Goal: Transaction & Acquisition: Purchase product/service

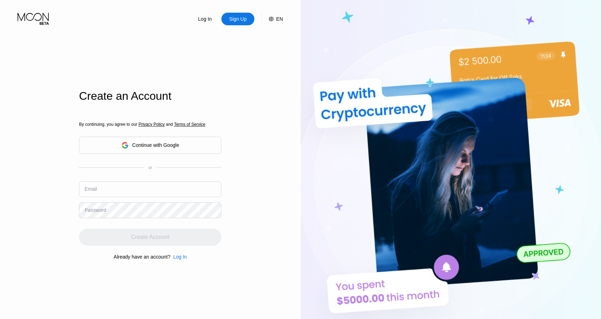
click at [147, 146] on div "Continue with Google" at bounding box center [155, 145] width 47 height 6
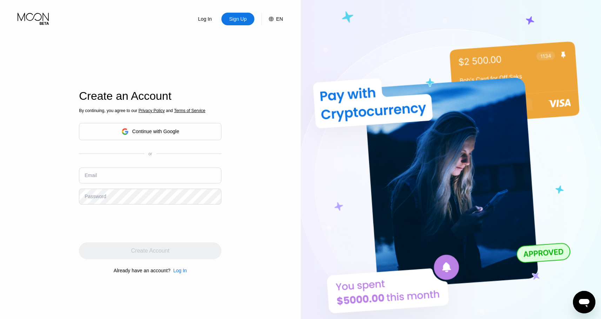
click at [138, 134] on div "Continue with Google" at bounding box center [155, 132] width 47 height 6
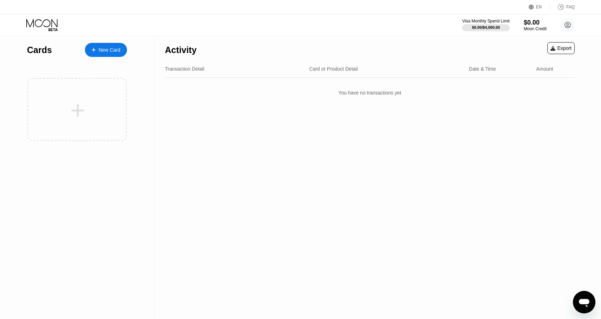
click at [116, 42] on div "Cards New Card" at bounding box center [77, 48] width 100 height 25
click at [116, 50] on div "New Card" at bounding box center [110, 50] width 22 height 6
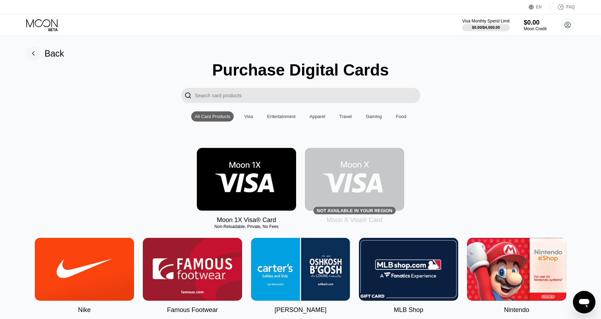
click at [253, 187] on img at bounding box center [246, 179] width 99 height 63
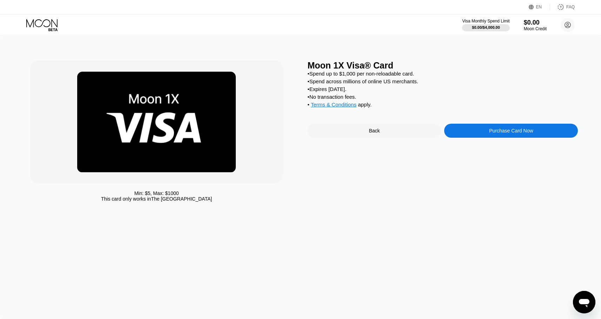
click at [547, 133] on div "Purchase Card Now" at bounding box center [512, 131] width 134 height 14
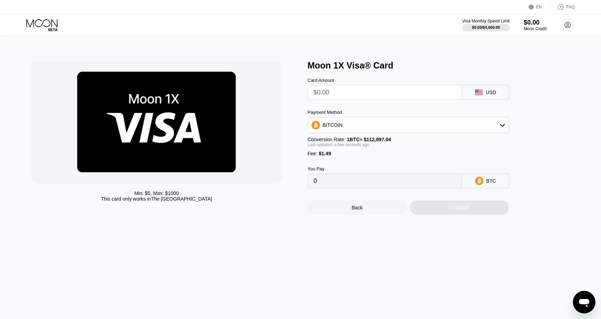
click at [357, 89] on input "text" at bounding box center [385, 92] width 143 height 14
type input "$5"
type input "0.00005749"
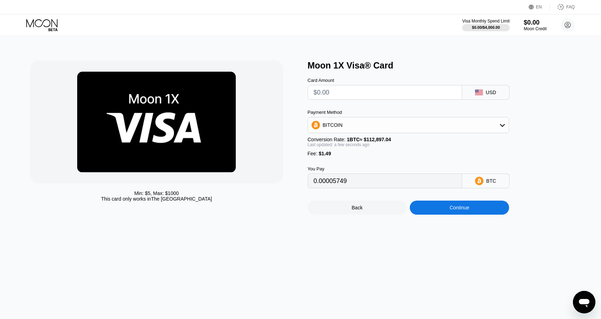
type input "0"
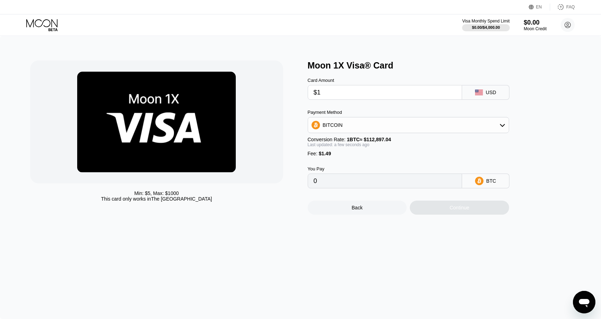
type input "$15"
type input "0.00014607"
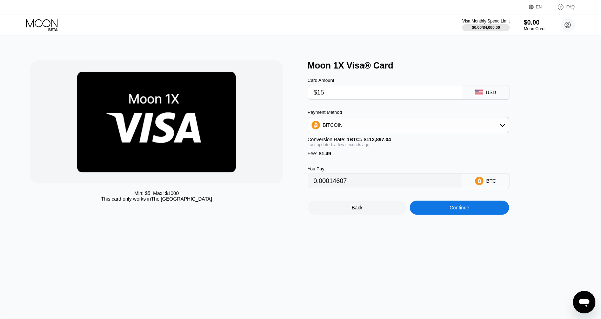
type input "$1"
type input "0.00002206"
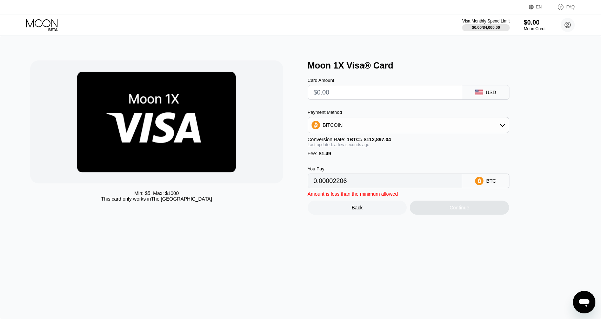
type input "0"
type input "$15"
type input "0.00014607"
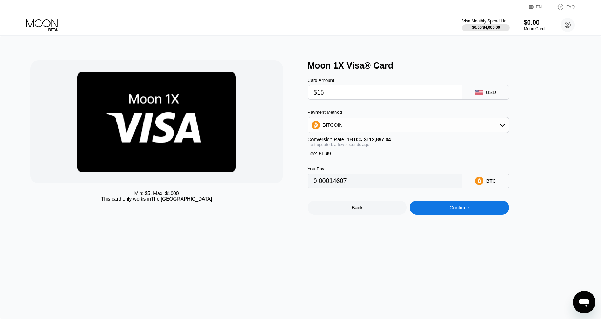
type input "$15"
click at [328, 183] on input "0.00014607" at bounding box center [385, 181] width 143 height 14
click at [431, 209] on div "Continue" at bounding box center [459, 207] width 99 height 14
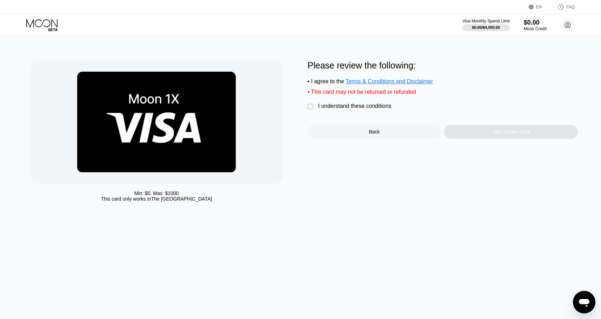
click at [360, 105] on div "I understand these conditions" at bounding box center [354, 106] width 73 height 6
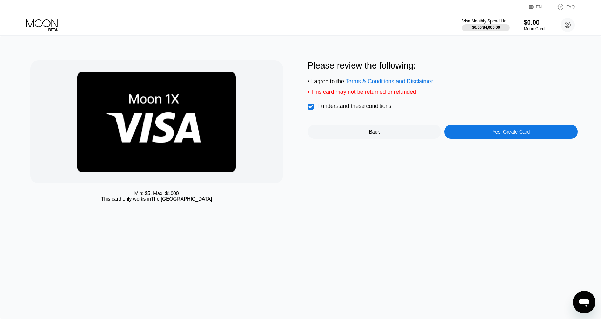
click at [477, 138] on div "Yes, Create Card" at bounding box center [512, 132] width 134 height 14
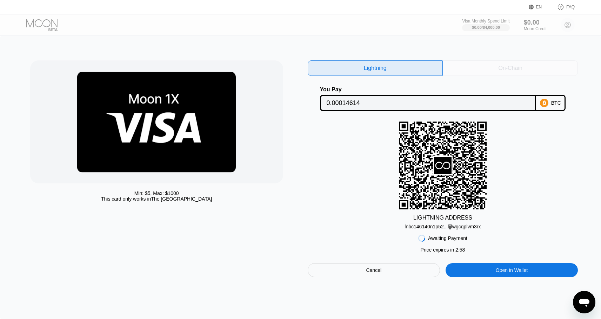
click at [525, 70] on div "On-Chain" at bounding box center [510, 67] width 135 height 15
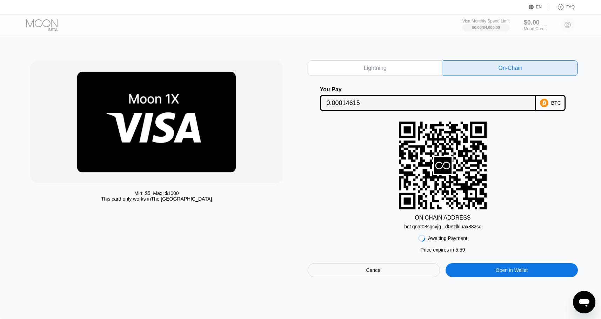
click at [443, 230] on div "Awaiting Payment Price expires in 2 : 52 Price expires in 5 : 59 Cancel Open in…" at bounding box center [443, 253] width 271 height 48
click at [437, 215] on div "ON CHAIN ADDRESS" at bounding box center [443, 218] width 56 height 6
click at [442, 225] on div "bc1qnat08sgcvjg...d0ezlkluax88zsc" at bounding box center [443, 227] width 77 height 6
click at [386, 112] on div "Lightning On-Chain You Pay 0.00014615 BTC ON CHAIN ADDRESS bc1qnat08sgcvjg...d0…" at bounding box center [443, 168] width 271 height 217
click at [368, 105] on input "0.00014615" at bounding box center [428, 103] width 203 height 14
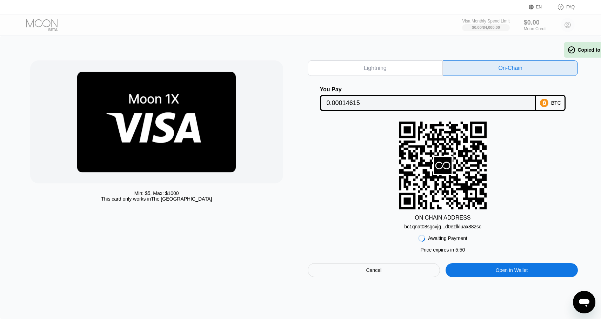
click at [368, 105] on input "0.00014615" at bounding box center [428, 103] width 203 height 14
click at [435, 240] on div "Awaiting Payment" at bounding box center [447, 238] width 39 height 6
click at [452, 226] on div "bc1qnat08sgcvjg...d0ezlkluax88zsc" at bounding box center [443, 227] width 77 height 6
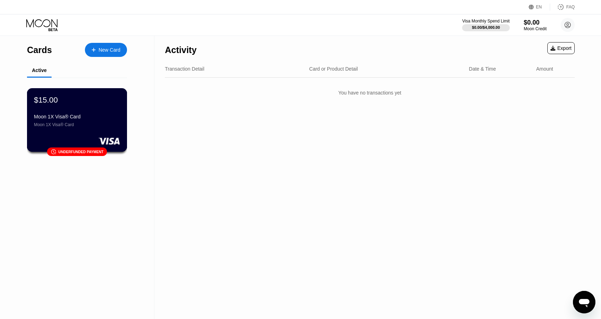
click at [88, 121] on div "Moon 1X Visa® Card Moon 1X Visa® Card" at bounding box center [77, 120] width 86 height 13
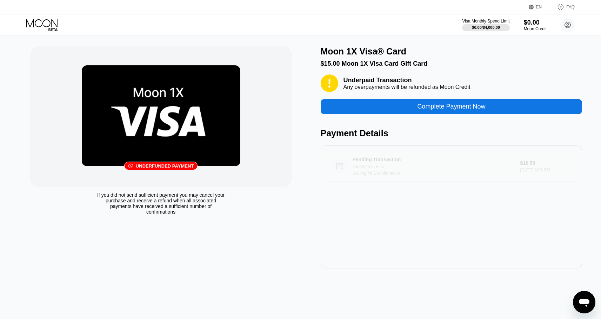
drag, startPoint x: 413, startPoint y: 177, endPoint x: 351, endPoint y: 161, distance: 63.4
click at [351, 161] on div "Pending Transaction 0.00014615 BTC Waiting for 1 confirmation $16.50 [DATE] 6:0…" at bounding box center [452, 166] width 251 height 31
drag, startPoint x: 362, startPoint y: 87, endPoint x: 356, endPoint y: 80, distance: 9.0
click at [356, 80] on div "Underpaid Transaction Any overpayments will be refunded as Moon Credit" at bounding box center [407, 84] width 127 height 14
drag, startPoint x: 265, startPoint y: 232, endPoint x: 248, endPoint y: 175, distance: 59.9
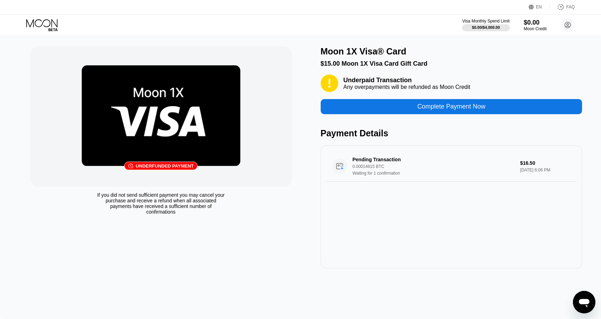
click at [248, 175] on div "󰗎 Underfunded payment If you did not send sufficient payment you may cancel you…" at bounding box center [161, 157] width 262 height 222
click at [41, 23] on icon at bounding box center [42, 25] width 33 height 12
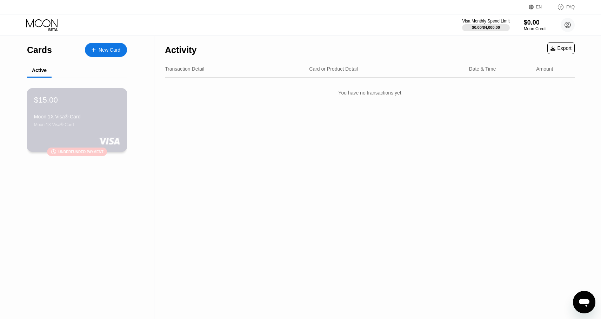
click at [63, 121] on div "Moon 1X Visa® Card Moon 1X Visa® Card" at bounding box center [77, 120] width 86 height 13
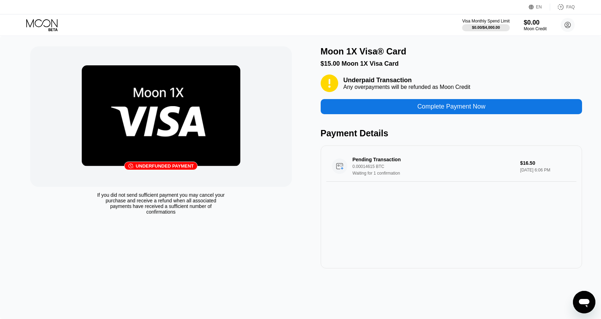
click at [52, 26] on icon at bounding box center [41, 23] width 31 height 8
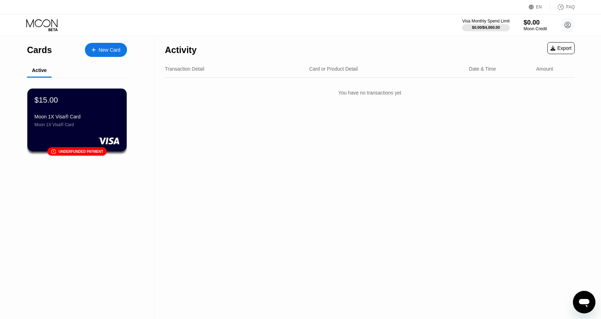
click at [535, 24] on div "$0.00" at bounding box center [536, 22] width 24 height 7
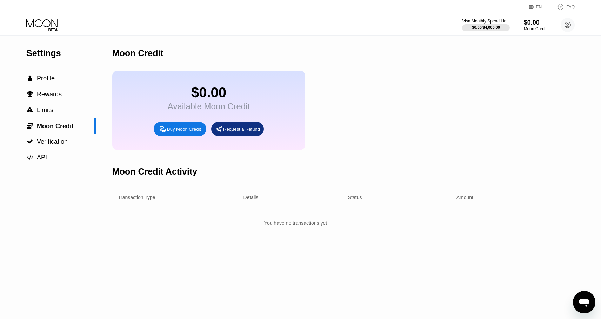
click at [195, 129] on div "Buy Moon Credit" at bounding box center [184, 129] width 34 height 6
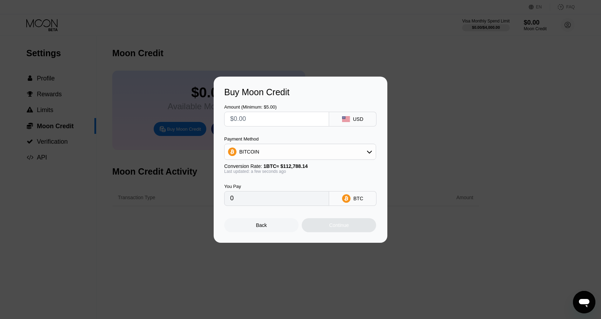
click at [196, 128] on div "Buy Moon Credit Amount (Minimum: $5.00) USD Payment Method BITCOIN Conversion R…" at bounding box center [300, 160] width 601 height 166
click at [251, 228] on div "Back" at bounding box center [261, 225] width 74 height 14
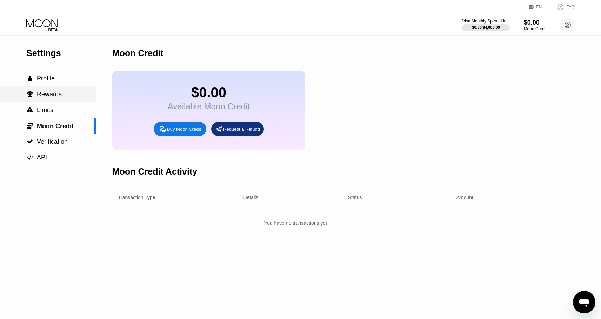
click at [58, 100] on div " Rewards" at bounding box center [48, 94] width 96 height 16
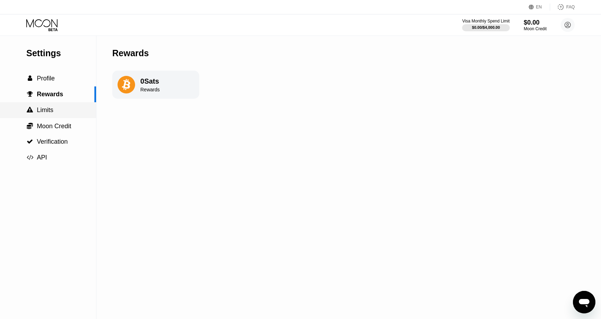
click at [62, 109] on div " Limits" at bounding box center [48, 109] width 96 height 7
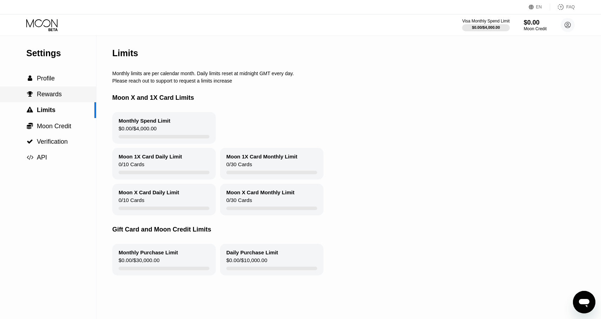
click at [71, 93] on div " Rewards" at bounding box center [48, 94] width 96 height 7
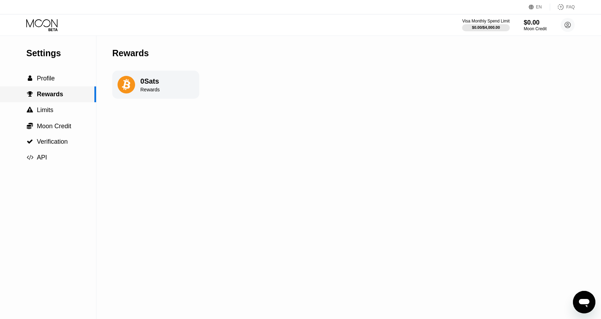
click at [76, 81] on div " Profile" at bounding box center [48, 78] width 96 height 7
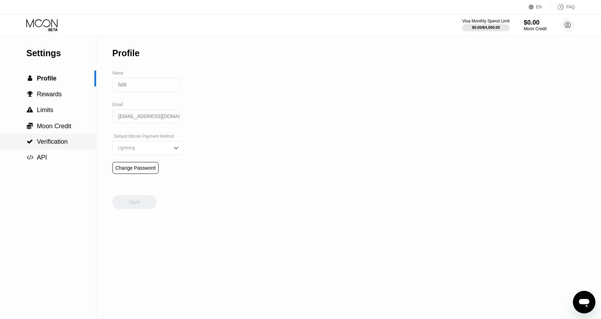
click at [83, 142] on div " Verification" at bounding box center [48, 141] width 96 height 7
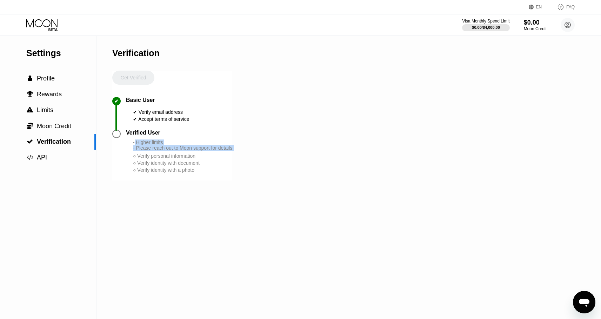
drag, startPoint x: 135, startPoint y: 143, endPoint x: 239, endPoint y: 155, distance: 105.0
click at [238, 155] on div "Settings  Profile  Rewards  Limits  Moon Credit  Verification  API Verifi…" at bounding box center [300, 177] width 601 height 283
click at [239, 155] on div "Settings  Profile  Rewards  Limits  Moon Credit  Verification  API Verifi…" at bounding box center [300, 177] width 601 height 283
click at [490, 21] on div "Visa Monthly Spend Limit" at bounding box center [486, 21] width 48 height 5
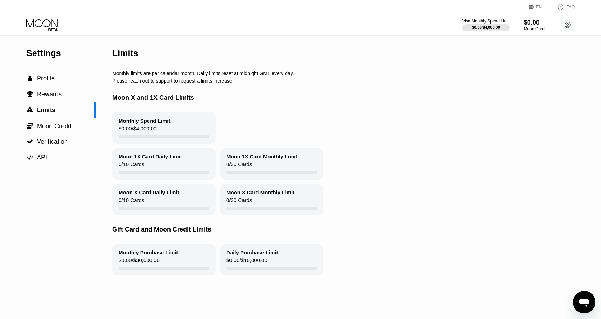
click at [43, 32] on div "Visa Monthly Spend Limit $0.00 / $4,000.00 $0.00 Moon Credit fafd EasyAIForFree…" at bounding box center [300, 24] width 601 height 21
click at [43, 24] on icon at bounding box center [42, 25] width 33 height 12
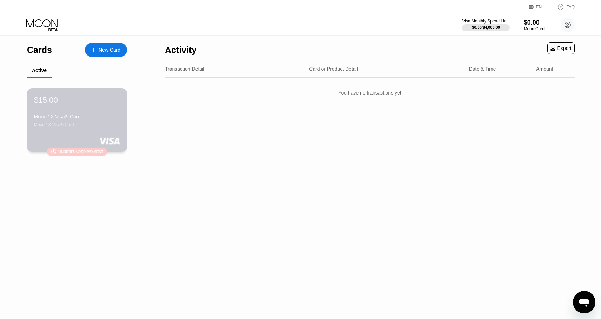
click at [93, 118] on div "Moon 1X Visa® Card" at bounding box center [77, 117] width 86 height 6
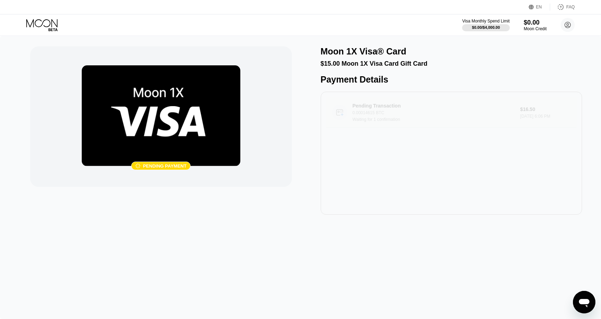
click at [402, 118] on div "Waiting for 1 confirmation" at bounding box center [435, 119] width 165 height 5
drag, startPoint x: 469, startPoint y: 132, endPoint x: 312, endPoint y: 114, distance: 157.6
click at [312, 114] on div " Pending payment Moon 1X Visa® Card $15.00 Moon 1X Visa Card Gift Card Payment…" at bounding box center [300, 130] width 541 height 168
drag, startPoint x: 140, startPoint y: 154, endPoint x: 189, endPoint y: 194, distance: 63.1
click at [190, 195] on div " Pending payment" at bounding box center [161, 130] width 262 height 168
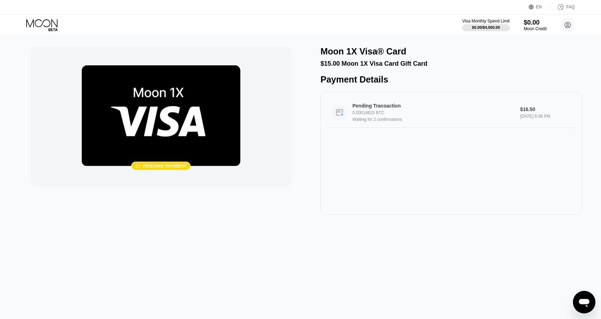
click at [369, 108] on div "Pending Transaction" at bounding box center [429, 106] width 153 height 6
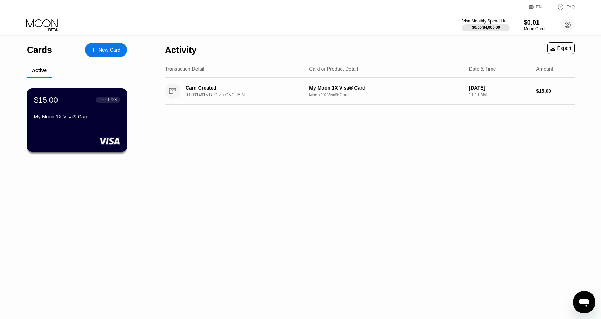
click at [90, 109] on div "$15.00 ● ● ● ● 1723 My Moon 1X Visa® Card" at bounding box center [77, 108] width 86 height 27
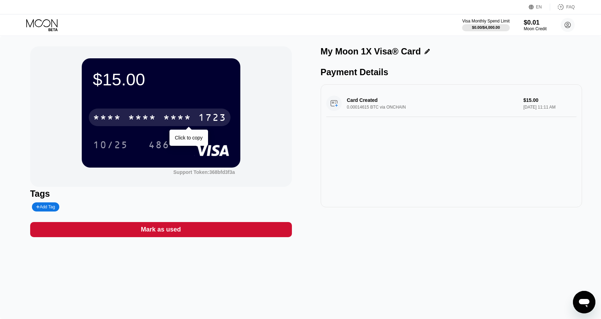
click at [150, 118] on div "* * * *" at bounding box center [142, 118] width 28 height 11
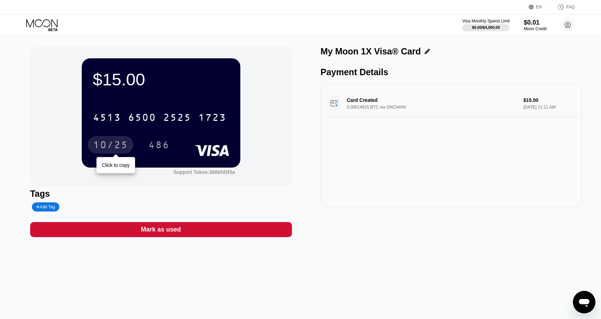
click at [114, 144] on div "10/25" at bounding box center [110, 145] width 35 height 11
click at [159, 150] on div "486" at bounding box center [159, 145] width 21 height 11
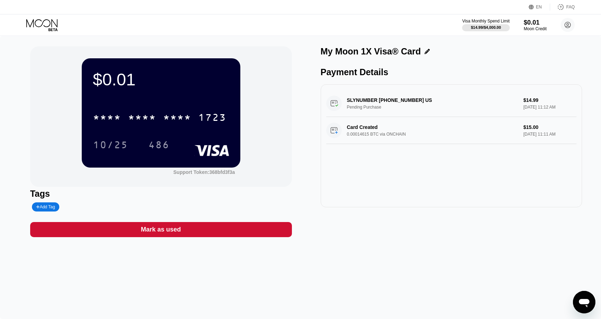
drag, startPoint x: 472, startPoint y: 143, endPoint x: 373, endPoint y: 114, distance: 103.1
click at [370, 114] on div "SLYNUMBER [PHONE_NUMBER] US Pending Purchase $14.99 [DATE] 11:12 AM Card Create…" at bounding box center [452, 117] width 251 height 54
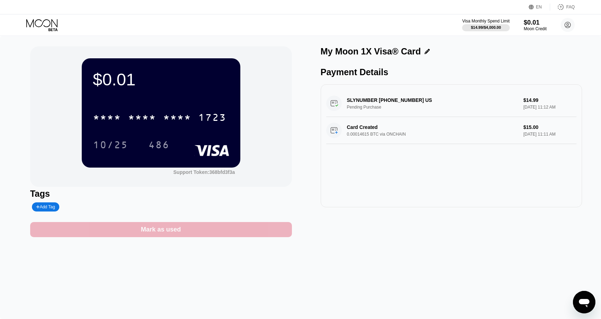
click at [262, 228] on div "Mark as used" at bounding box center [161, 229] width 262 height 15
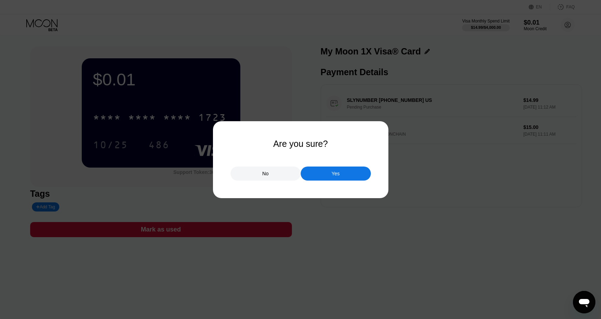
click at [276, 176] on div "No" at bounding box center [266, 173] width 70 height 14
